Goal: Transaction & Acquisition: Purchase product/service

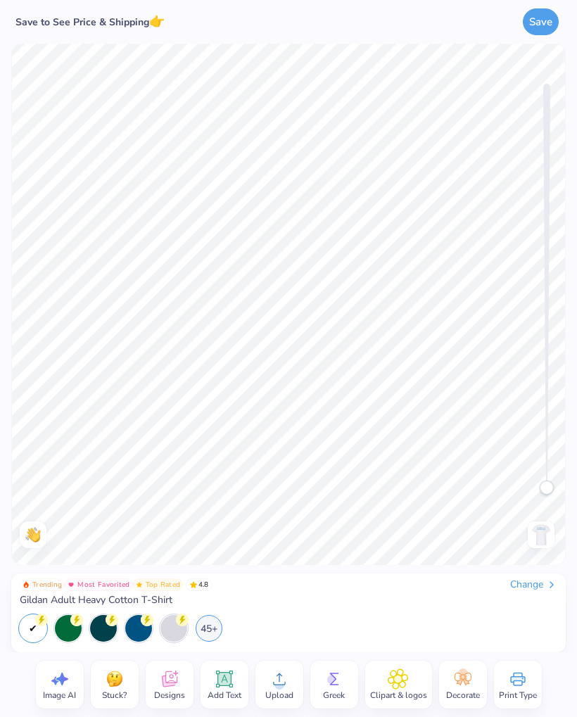
click at [518, 579] on div "Change" at bounding box center [533, 585] width 47 height 13
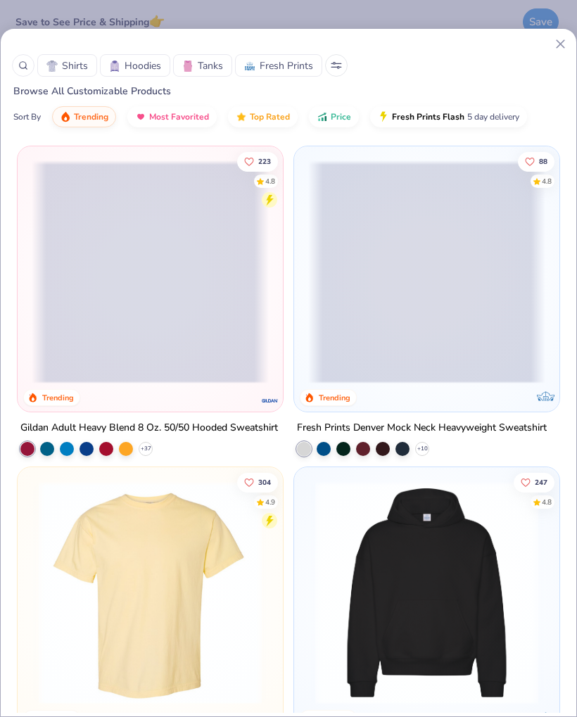
click at [201, 68] on span "Tanks" at bounding box center [210, 65] width 25 height 15
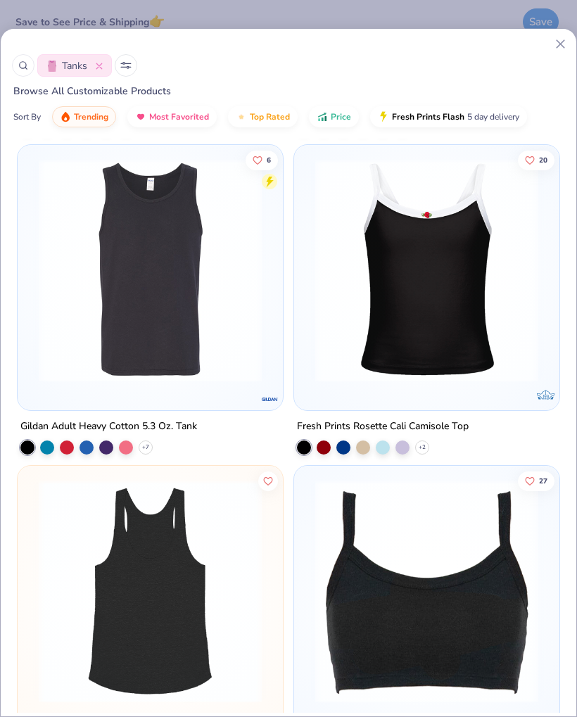
scroll to position [3213, 0]
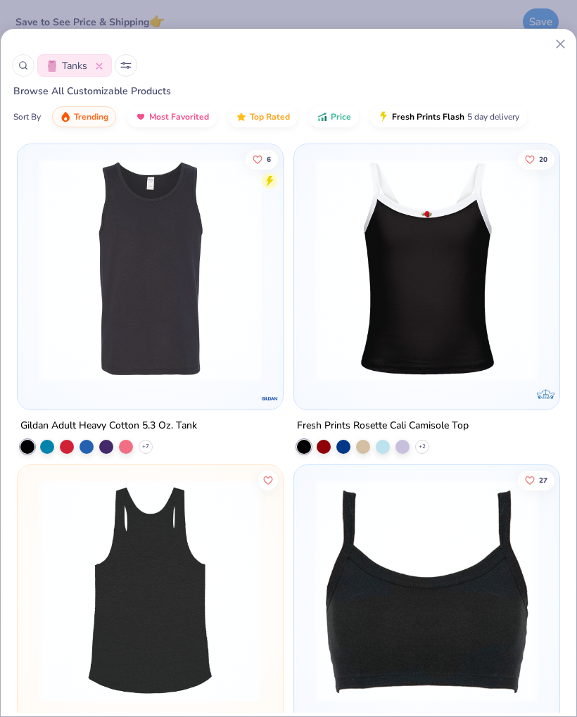
click at [175, 349] on img at bounding box center [150, 269] width 237 height 223
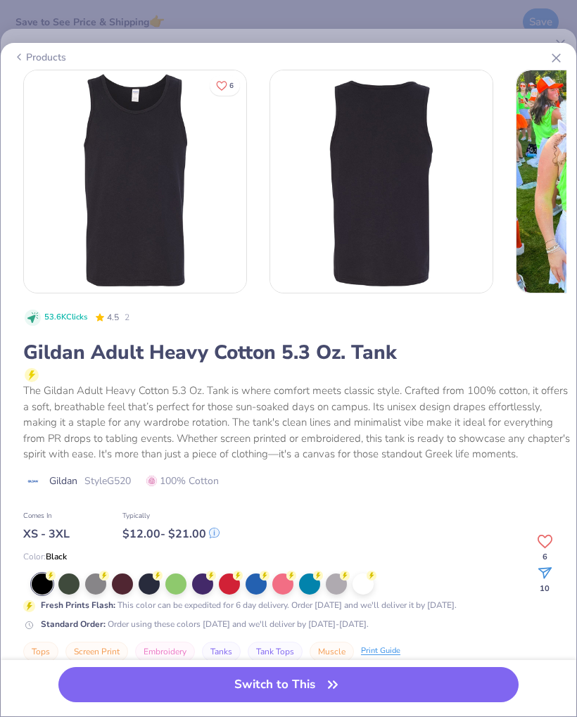
click at [39, 589] on div at bounding box center [42, 584] width 21 height 21
click at [222, 691] on button "Switch to This" at bounding box center [288, 684] width 460 height 35
click at [411, 682] on button "Switch to This" at bounding box center [288, 684] width 460 height 35
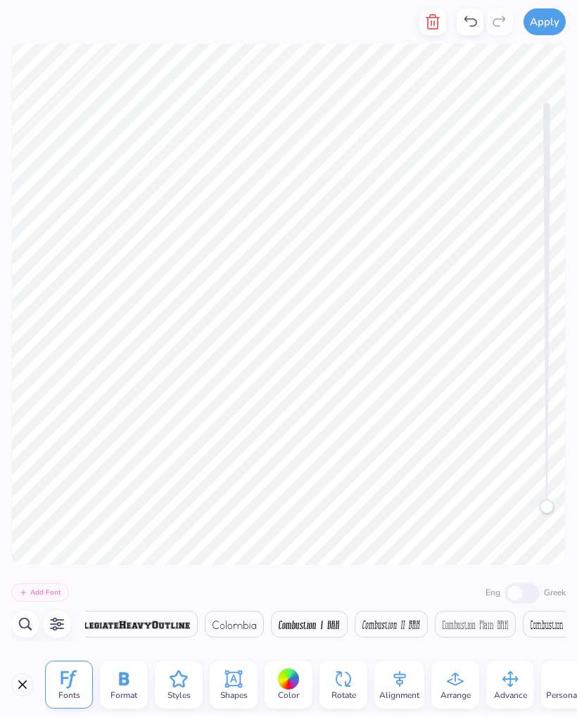
scroll to position [0, 1]
type textarea "F"
type textarea "Jet set Juniors"
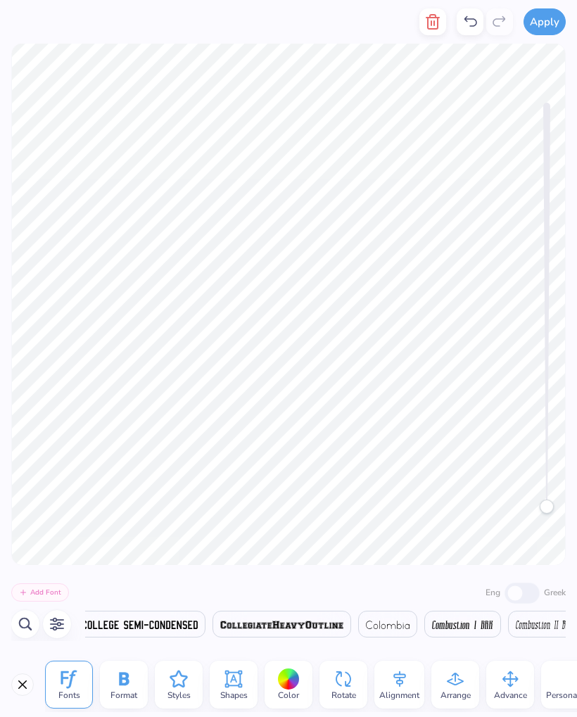
click at [289, 682] on div at bounding box center [289, 680] width 22 height 22
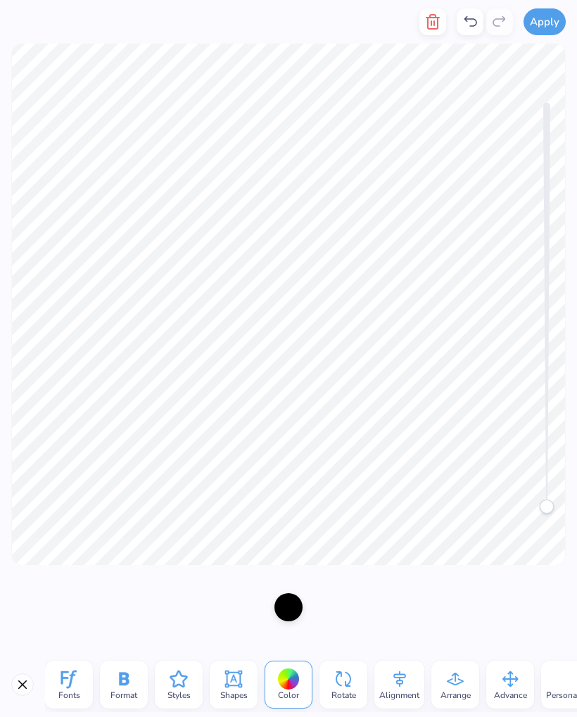
click at [290, 613] on div at bounding box center [289, 608] width 28 height 28
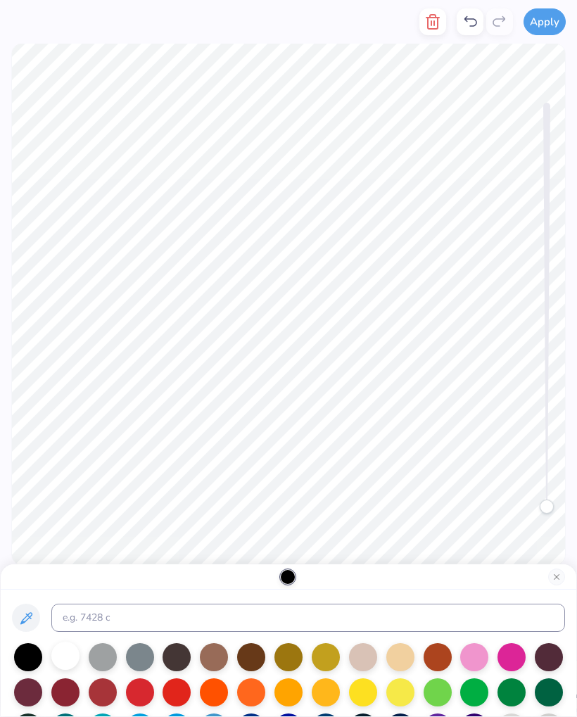
click at [58, 660] on div at bounding box center [65, 656] width 28 height 28
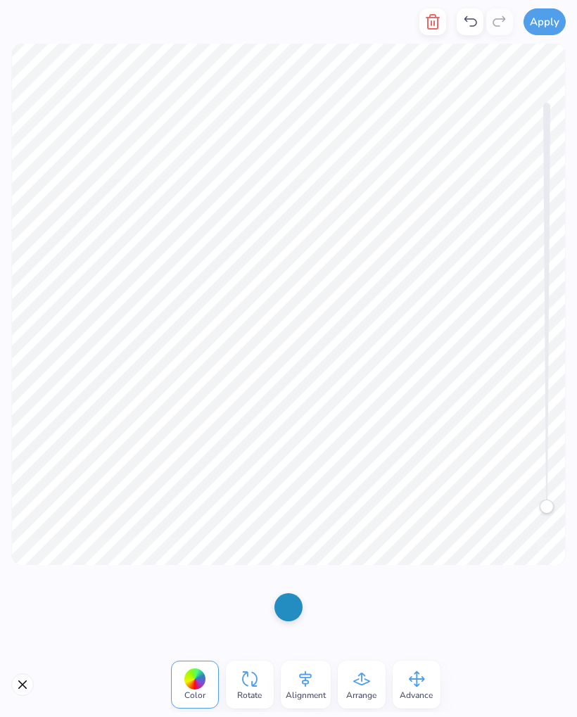
click at [285, 611] on div at bounding box center [289, 608] width 28 height 28
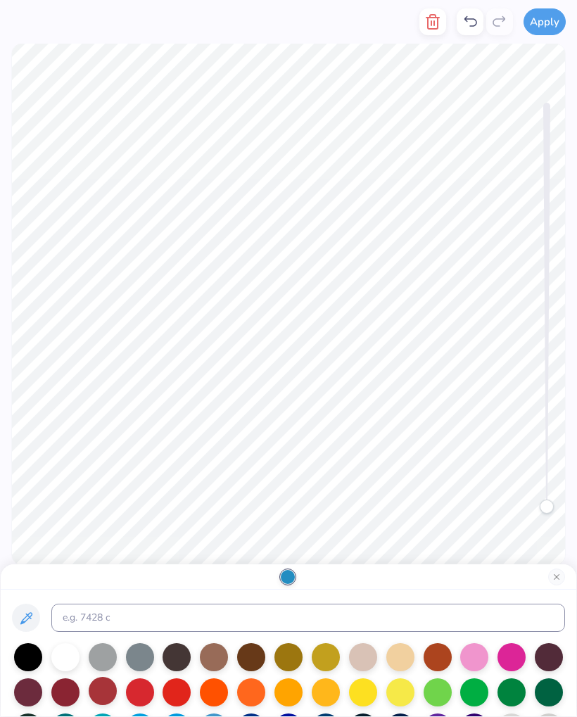
click at [101, 696] on div at bounding box center [103, 691] width 28 height 28
click at [149, 696] on div at bounding box center [140, 691] width 28 height 28
click at [144, 696] on div at bounding box center [140, 691] width 28 height 28
click at [145, 701] on div at bounding box center [140, 691] width 28 height 28
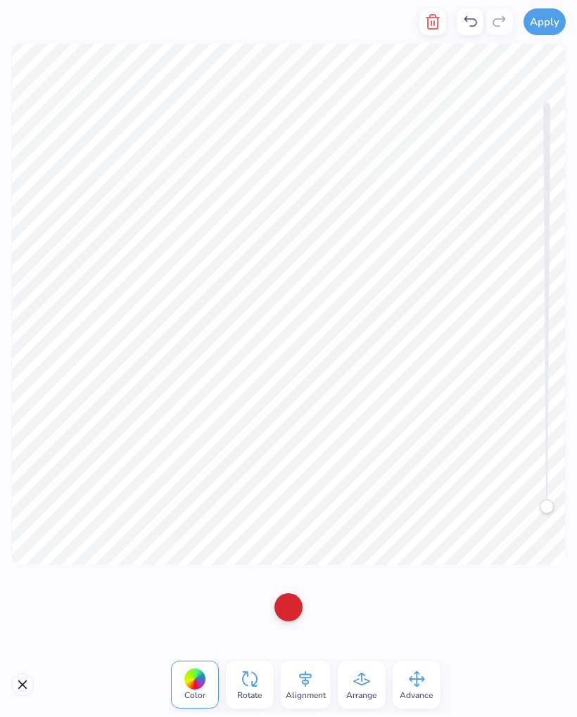
click at [298, 606] on div at bounding box center [289, 608] width 28 height 28
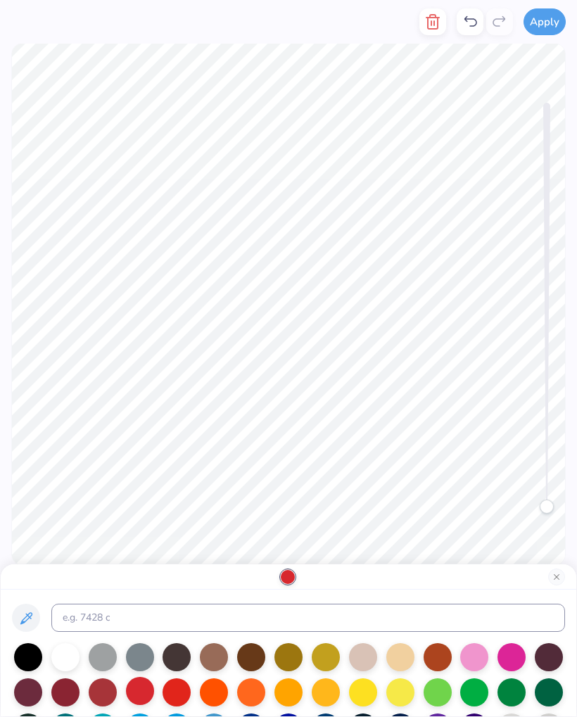
click at [146, 701] on div at bounding box center [140, 691] width 28 height 28
click at [106, 694] on div at bounding box center [103, 691] width 28 height 28
click at [146, 699] on div at bounding box center [140, 691] width 28 height 28
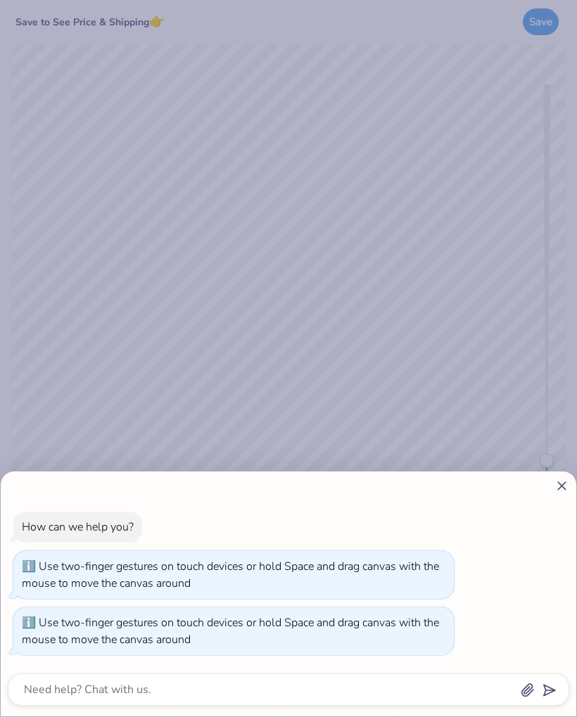
click at [555, 495] on div "How can we help you? Use two-finger gestures on touch devices or hold Space and…" at bounding box center [289, 594] width 576 height 245
click at [278, 265] on div "How can we help you? Use two-finger gestures on touch devices or hold Space and…" at bounding box center [288, 358] width 577 height 717
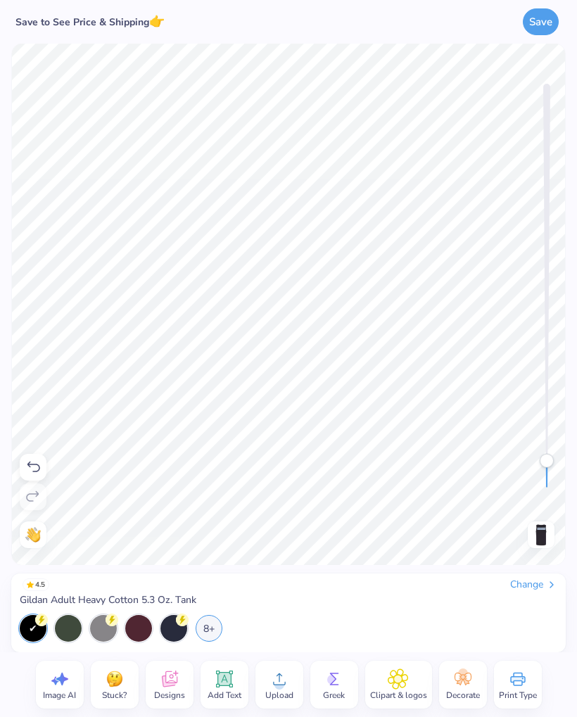
type textarea "x"
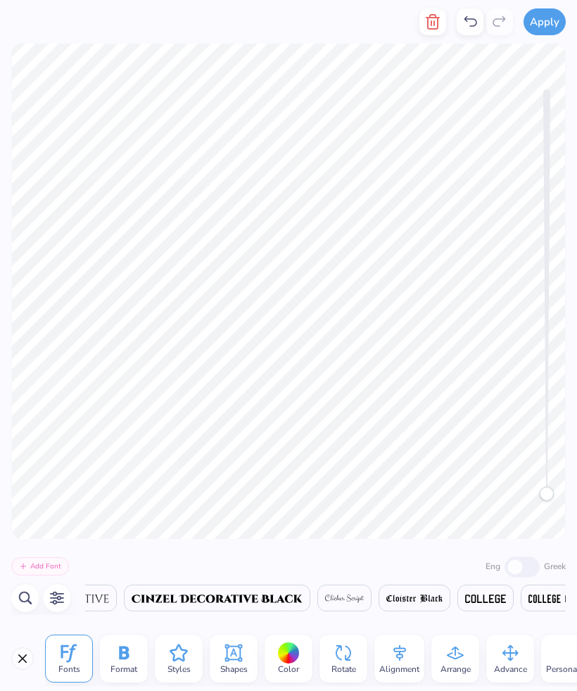
scroll to position [1, 0]
type textarea "A"
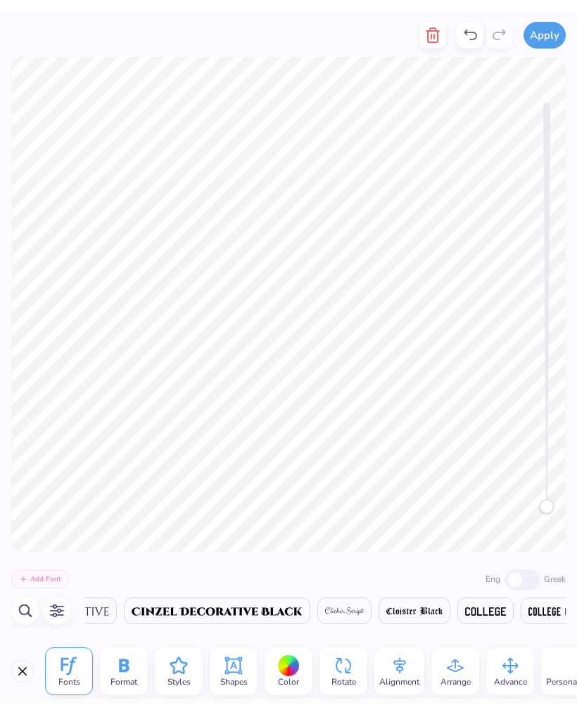
scroll to position [1, 3]
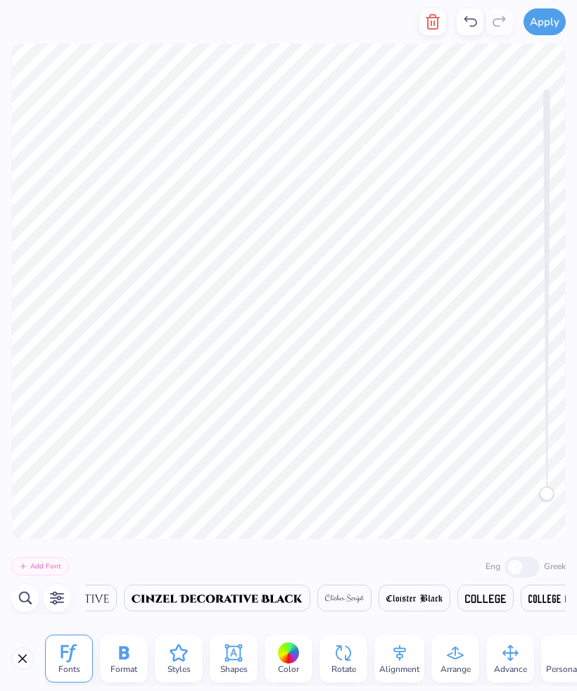
type textarea "Powderpuff"
click at [294, 655] on div at bounding box center [289, 653] width 22 height 22
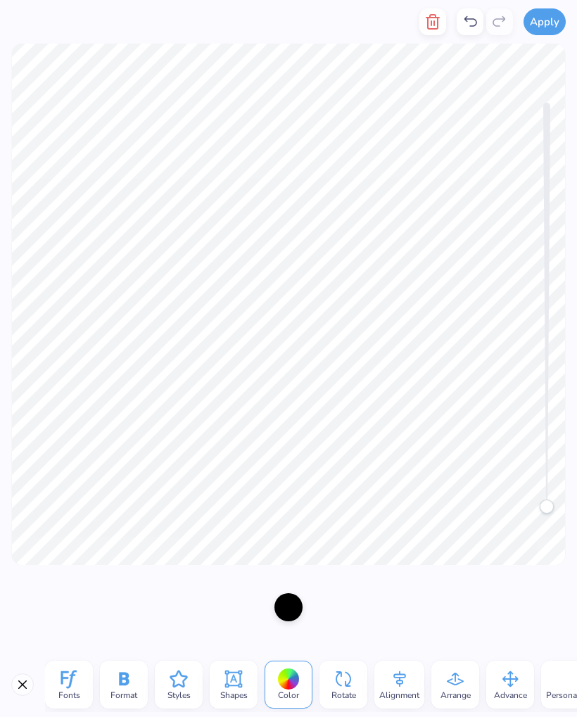
click at [289, 620] on div at bounding box center [289, 608] width 28 height 28
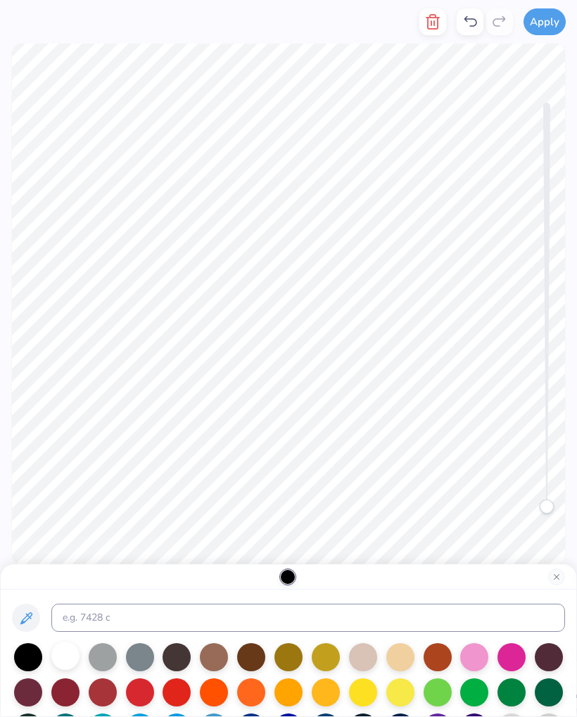
click at [66, 666] on div at bounding box center [65, 656] width 28 height 28
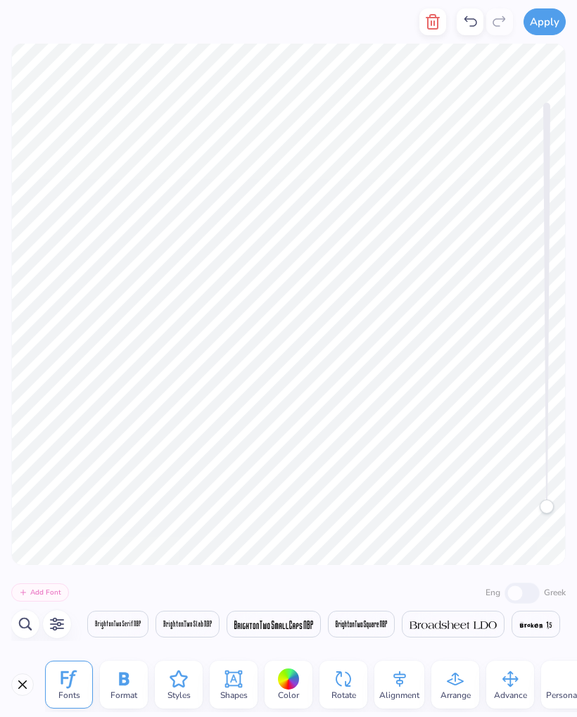
scroll to position [0, 6448]
